Goal: Task Accomplishment & Management: Manage account settings

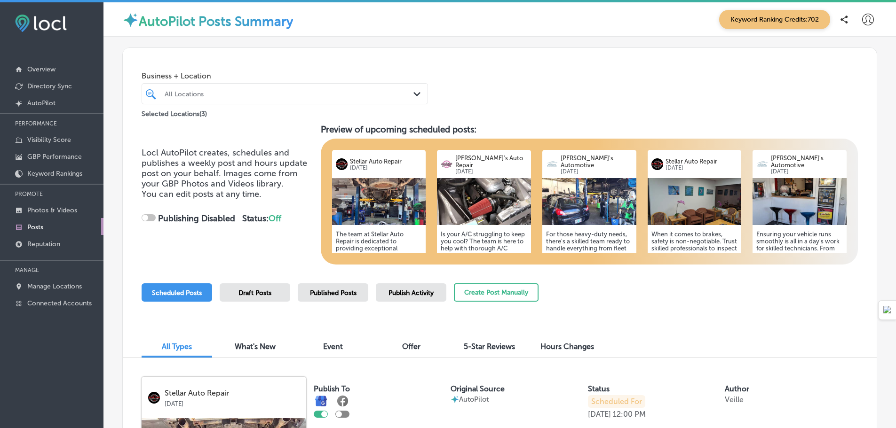
checkbox input "true"
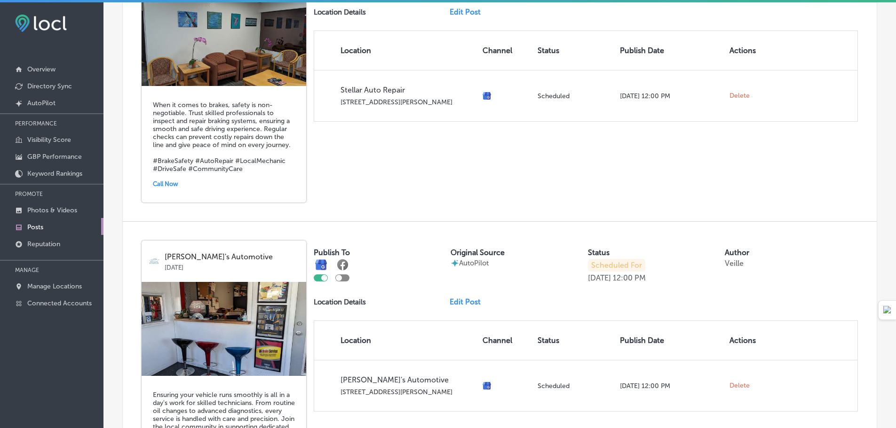
scroll to position [1317, 0]
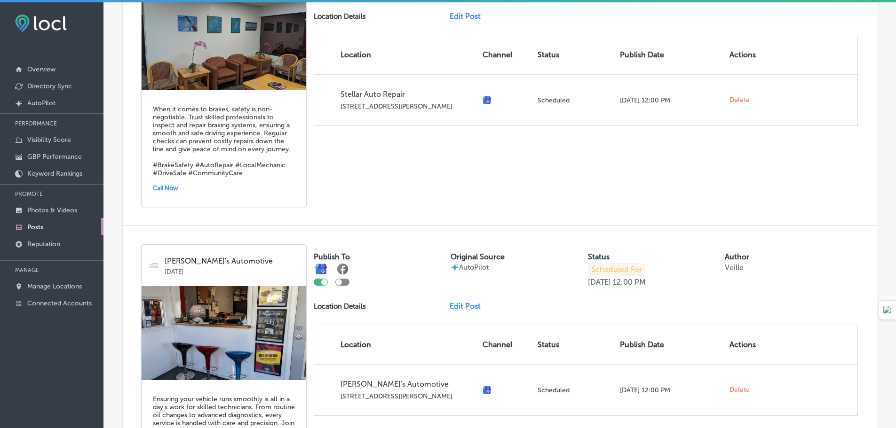
click at [465, 311] on link "Edit Post" at bounding box center [469, 306] width 39 height 9
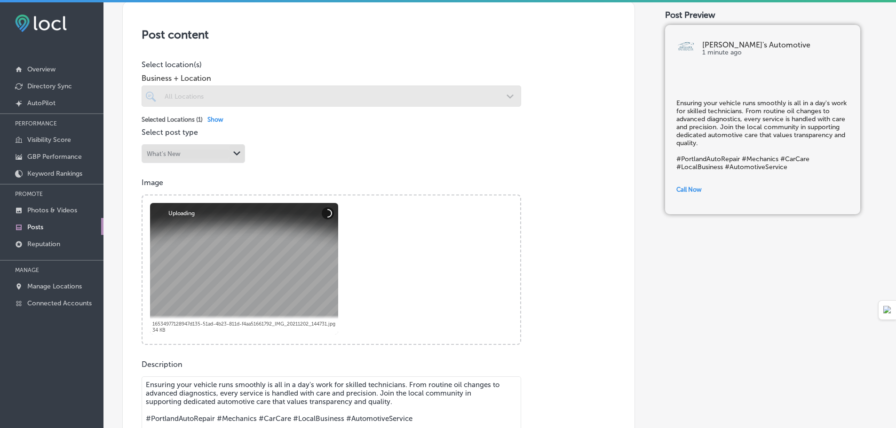
scroll to position [188, 0]
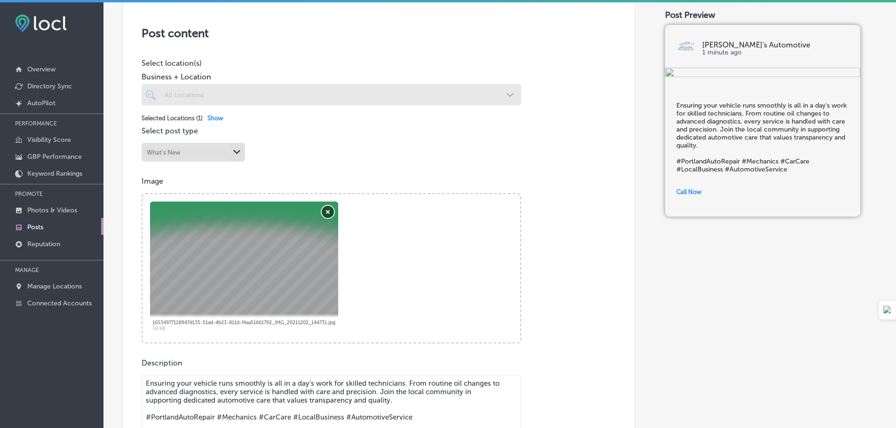
click at [327, 211] on button "Remove" at bounding box center [328, 212] width 12 height 12
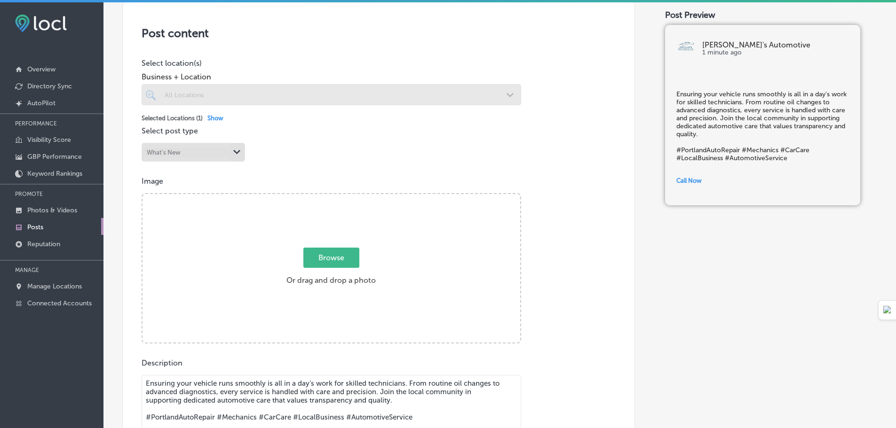
click at [332, 257] on span "Browse" at bounding box center [331, 258] width 56 height 20
click at [332, 197] on input "Browse Or drag and drop a photo" at bounding box center [332, 195] width 378 height 3
type input "C:\fakepath\PXL_20250825_010212069.jpg"
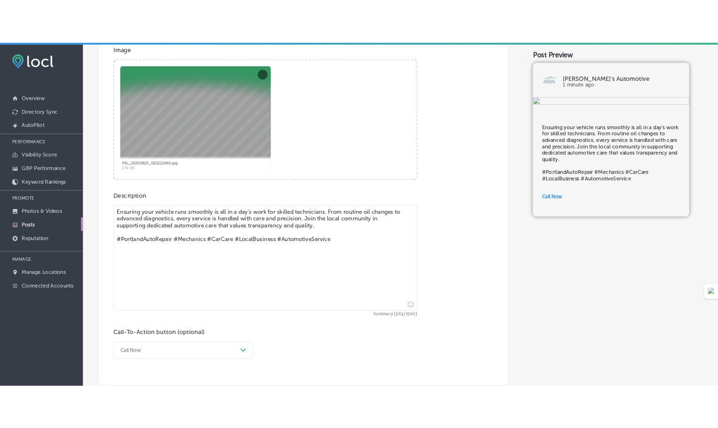
scroll to position [423, 0]
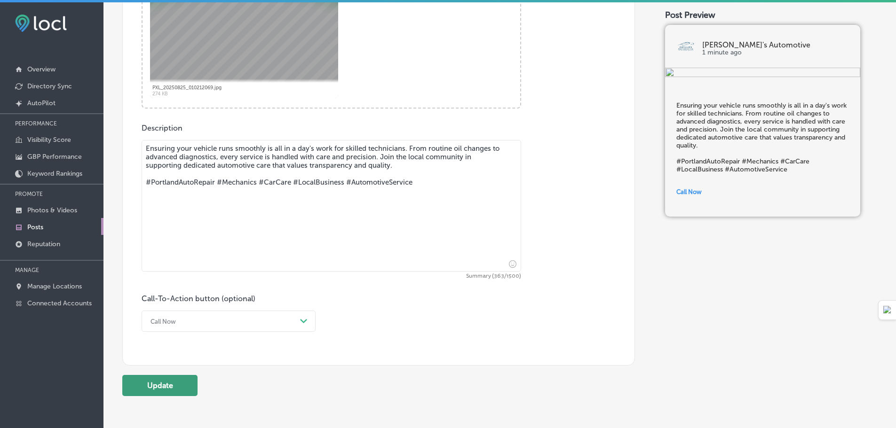
click at [155, 389] on button "Update" at bounding box center [159, 385] width 75 height 21
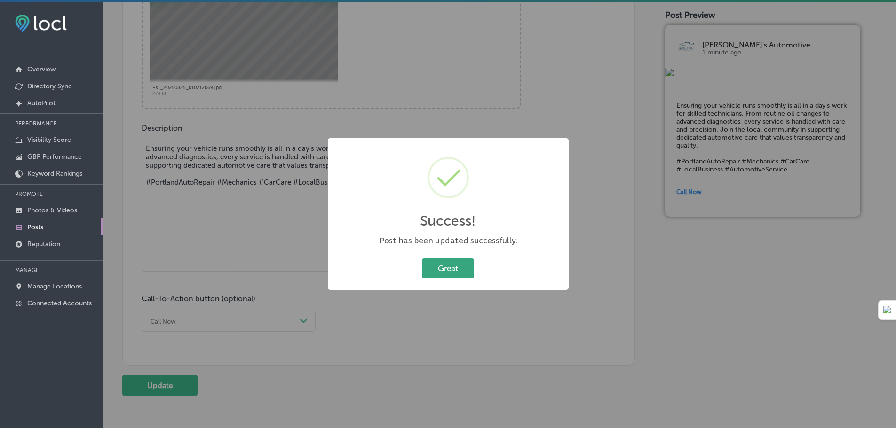
click at [447, 263] on button "Great" at bounding box center [448, 268] width 52 height 19
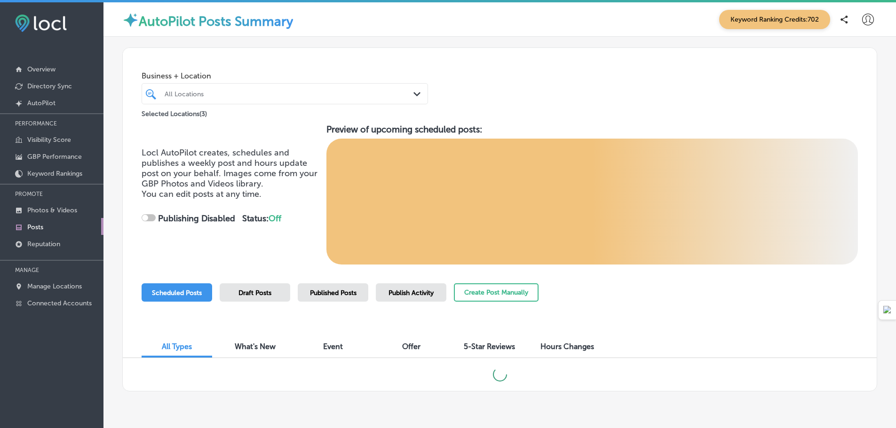
checkbox input "true"
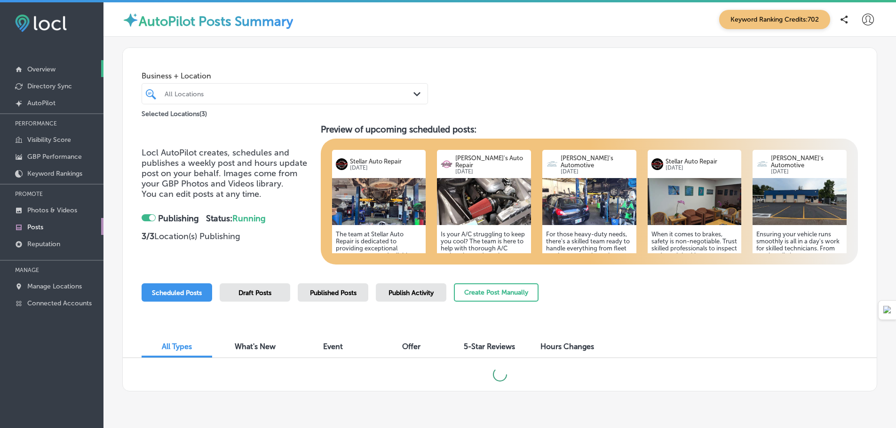
click at [55, 68] on p "Overview" at bounding box center [41, 69] width 28 height 8
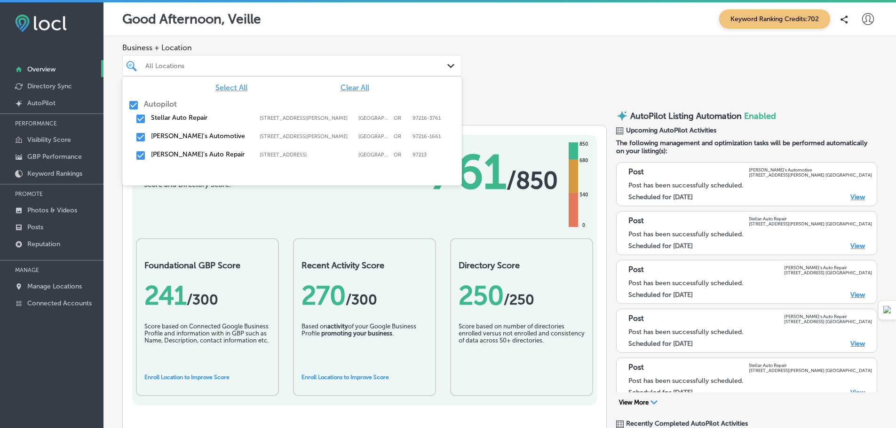
click at [296, 63] on div "All Locations" at bounding box center [296, 66] width 303 height 8
click at [254, 115] on div "Stellar Auto Repair [STREET_ADDRESS][PERSON_NAME]-3761 [STREET_ADDRESS][PERSON_…" at bounding box center [275, 118] width 248 height 8
click at [289, 135] on label "[STREET_ADDRESS][PERSON_NAME]" at bounding box center [307, 137] width 94 height 6
click at [617, 58] on div "Business + Location option [STREET_ADDRESS][PERSON_NAME], deselected. option [S…" at bounding box center [499, 67] width 793 height 62
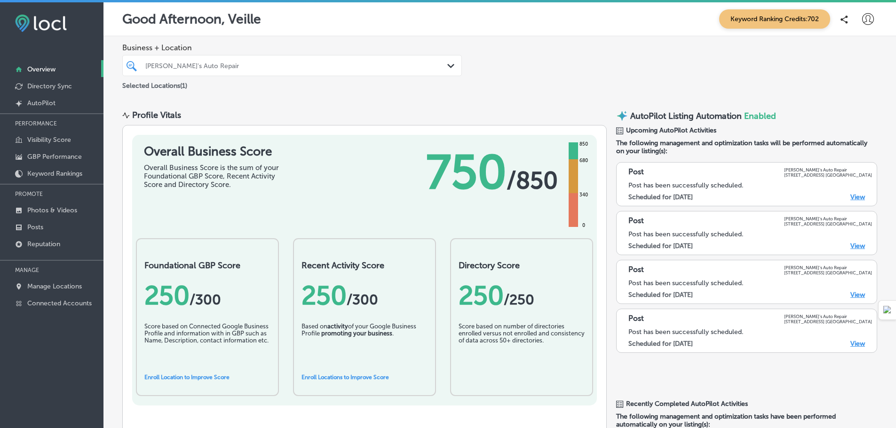
click at [436, 69] on div "[PERSON_NAME]'s Auto Repair" at bounding box center [296, 66] width 303 height 8
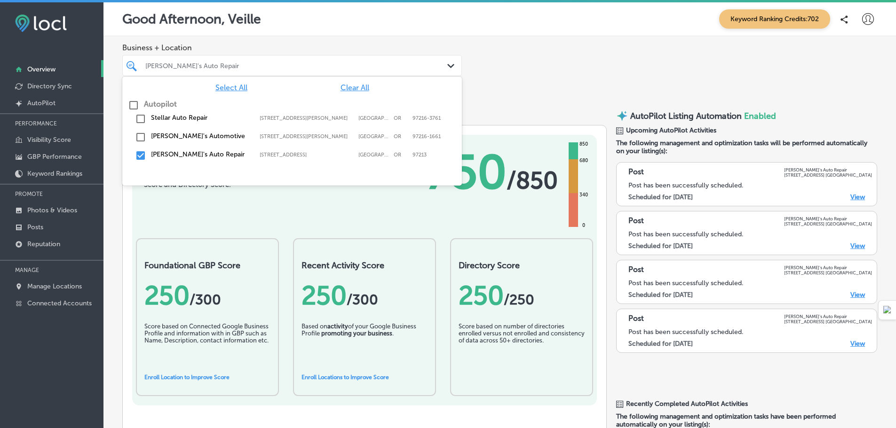
click at [161, 134] on label "[PERSON_NAME]'s Automotive" at bounding box center [200, 136] width 99 height 8
click at [159, 153] on label "[PERSON_NAME]'s Auto Repair" at bounding box center [200, 155] width 99 height 8
click at [552, 86] on div "Business + Location option [STREET_ADDRESS]. option [STREET_ADDRESS], 0 of 2. 4…" at bounding box center [499, 67] width 793 height 62
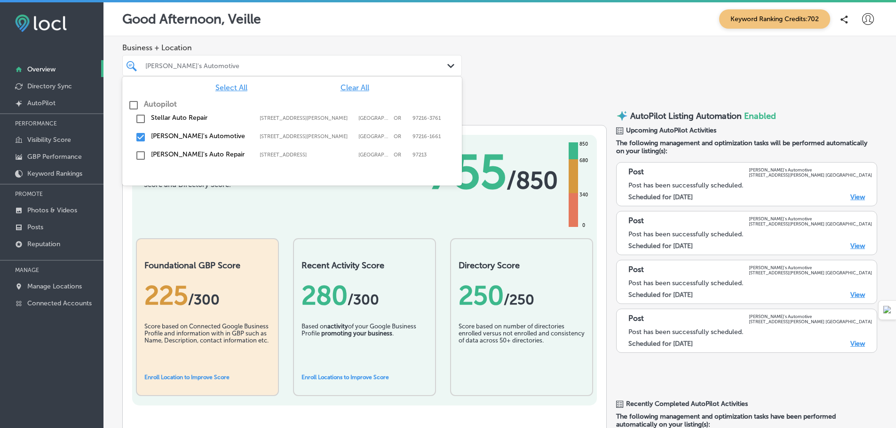
click at [309, 70] on div at bounding box center [277, 65] width 266 height 13
click at [181, 116] on label "Stellar Auto Repair" at bounding box center [200, 118] width 99 height 8
click at [182, 137] on label "[PERSON_NAME]'s Automotive" at bounding box center [200, 136] width 99 height 8
click at [593, 38] on div "Business + Location option [STREET_ADDRESS][PERSON_NAME], deselected. option [S…" at bounding box center [499, 67] width 793 height 62
